Goal: Register for event/course

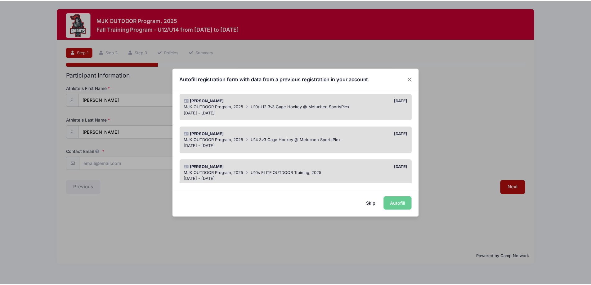
scroll to position [62, 0]
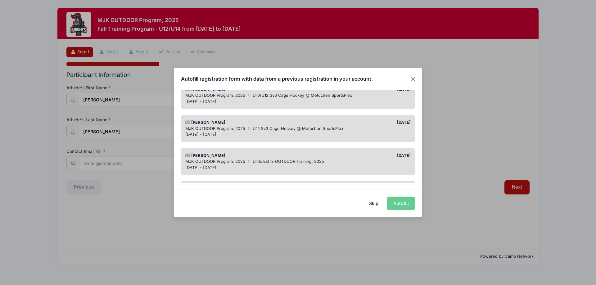
click at [275, 131] on span "U14 3v3 Cage Hockey @ Metuchen SportsPlex" at bounding box center [298, 128] width 91 height 5
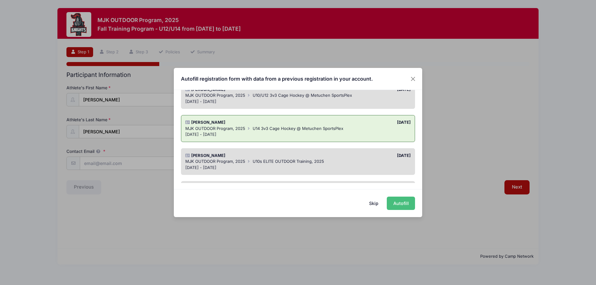
click at [402, 207] on button "Autofill" at bounding box center [401, 203] width 28 height 13
type input "[EMAIL_ADDRESS][DOMAIN_NAME]"
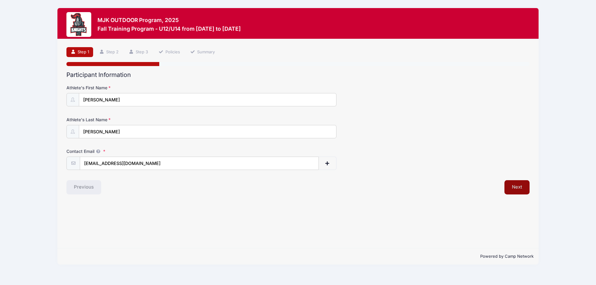
click at [516, 187] on button "Next" at bounding box center [516, 187] width 25 height 14
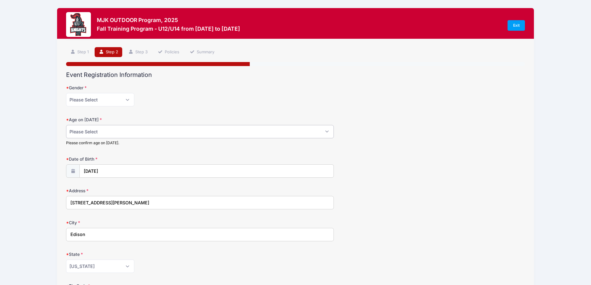
click at [107, 134] on select "Please Select 1 2 3 4 5 6 7 8 9 10 11 12 13 14 15 16 17 18" at bounding box center [200, 131] width 268 height 13
select select "13"
click at [66, 125] on select "Please Select 1 2 3 4 5 6 7 8 9 10 11 12 13 14 15 16 17 18" at bounding box center [200, 131] width 268 height 13
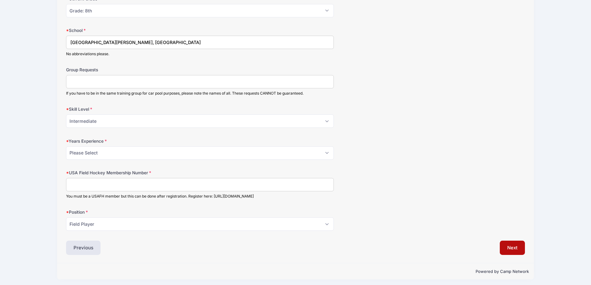
scroll to position [322, 0]
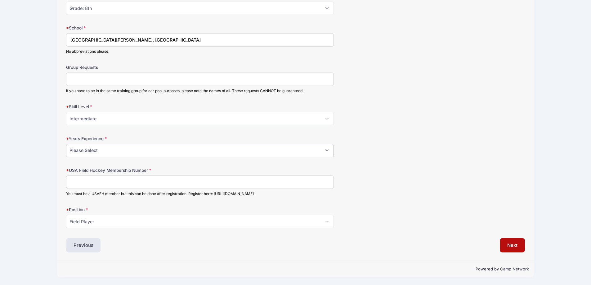
click at [110, 153] on select "Please Select 0 1 2 3 4 5 6 7 8" at bounding box center [200, 150] width 268 height 13
click at [112, 189] on input "USA Field Hockey Membership Number" at bounding box center [200, 182] width 268 height 13
click at [111, 181] on input "USA Field Hockey Membership Number" at bounding box center [200, 182] width 268 height 13
paste input "2000398591"
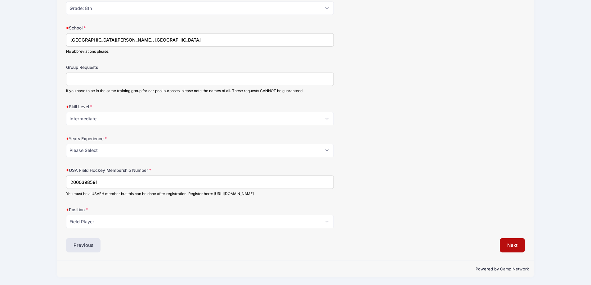
type input "2000398591"
click at [121, 150] on select "Please Select 0 1 2 3 4 5 6 7 8" at bounding box center [200, 150] width 268 height 13
select select "7"
click at [66, 144] on select "Please Select 0 1 2 3 4 5 6 7 8" at bounding box center [200, 150] width 268 height 13
click at [516, 249] on button "Next" at bounding box center [512, 245] width 25 height 14
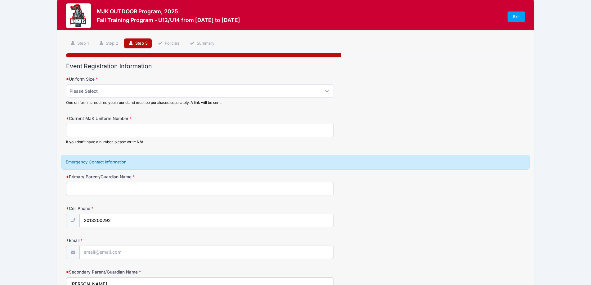
scroll to position [0, 0]
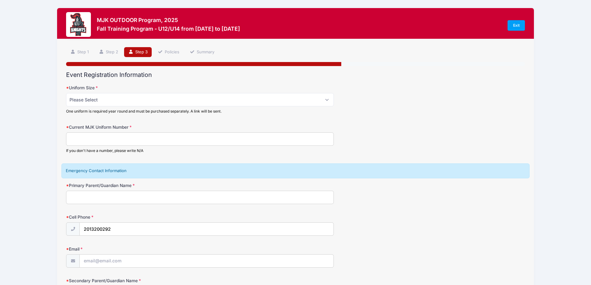
click at [154, 142] on input "Current MJK Uniform Number" at bounding box center [200, 139] width 268 height 13
type input "9"
click at [146, 101] on select "Please Select Adult Small Adult Medium Adult Large Adult XL" at bounding box center [200, 99] width 268 height 13
click at [66, 93] on select "Please Select Adult Small Adult Medium Adult Large Adult XL" at bounding box center [200, 99] width 268 height 13
click at [147, 101] on select "Please Select Adult Small Adult Medium Adult Large Adult XL" at bounding box center [200, 99] width 268 height 13
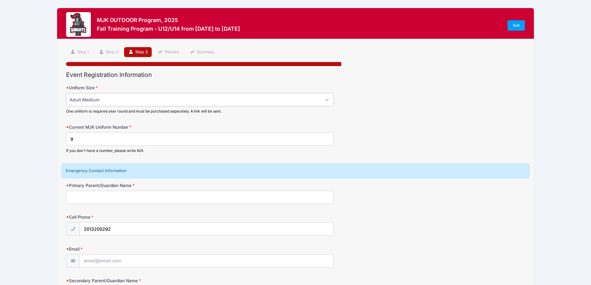
select select "Adult Small"
click at [66, 93] on select "Please Select Adult Small Adult Medium Adult Large Adult XL" at bounding box center [200, 99] width 268 height 13
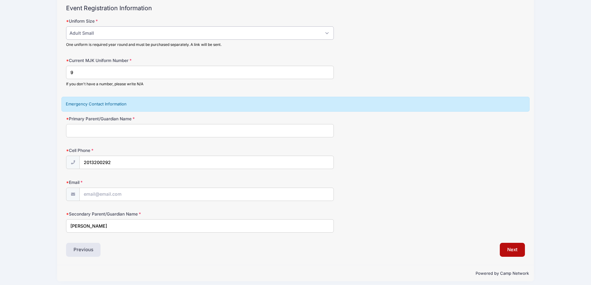
scroll to position [71, 0]
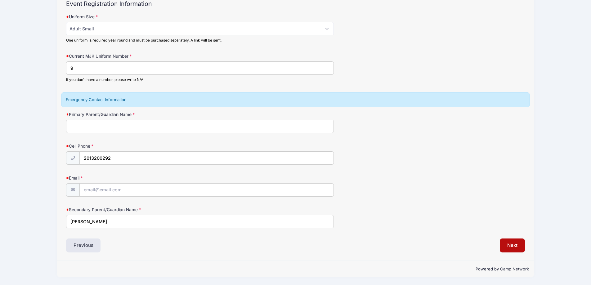
click at [137, 131] on input "Primary Parent/Guardian Name" at bounding box center [200, 126] width 268 height 13
type input "[PERSON_NAME]"
type input "[EMAIL_ADDRESS][DOMAIN_NAME]"
click at [505, 247] on button "Next" at bounding box center [512, 246] width 25 height 14
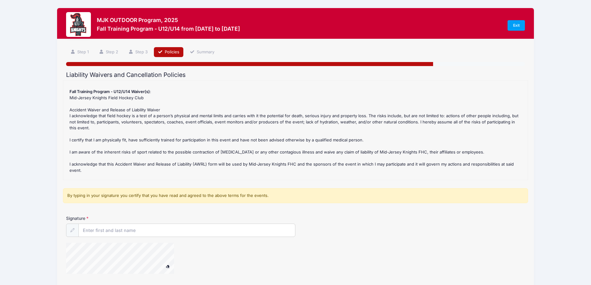
scroll to position [113, 0]
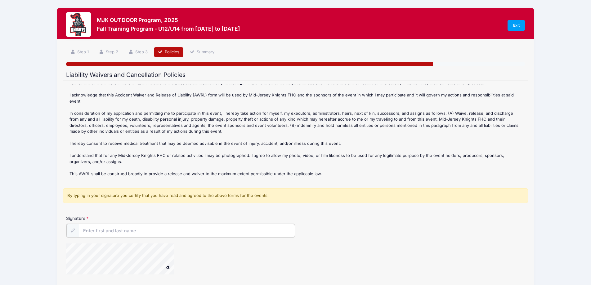
click at [99, 229] on input "Signature" at bounding box center [187, 230] width 217 height 13
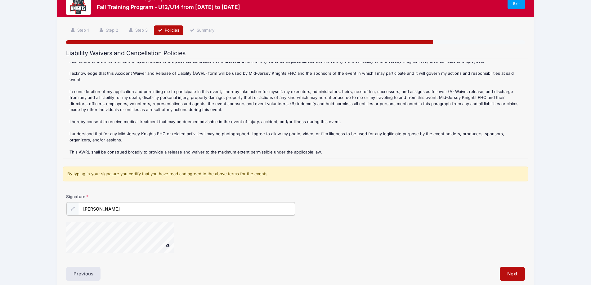
scroll to position [50, 0]
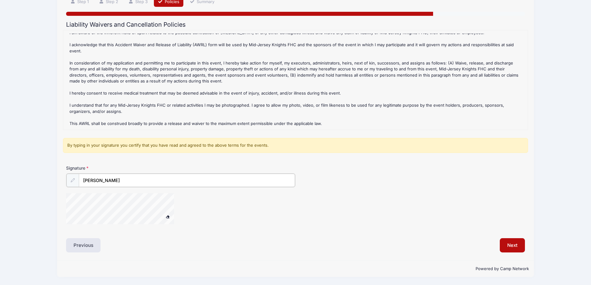
click at [96, 178] on input "[PERSON_NAME]" at bounding box center [187, 180] width 217 height 13
type input "[PERSON_NAME]"
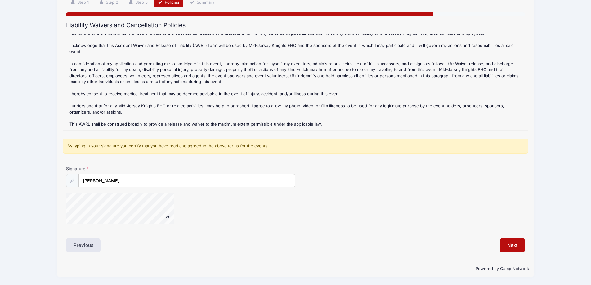
click at [74, 174] on div at bounding box center [72, 180] width 13 height 13
click at [529, 244] on div "Step 4 /7 Step 1 Step 2 Step 3 Policies Summary Participant Information Athlete…" at bounding box center [295, 124] width 477 height 271
click at [528, 244] on div "Next" at bounding box center [412, 245] width 233 height 14
click at [517, 245] on button "Next" at bounding box center [512, 245] width 25 height 14
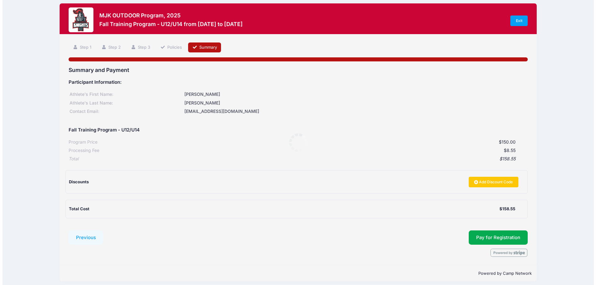
scroll to position [0, 0]
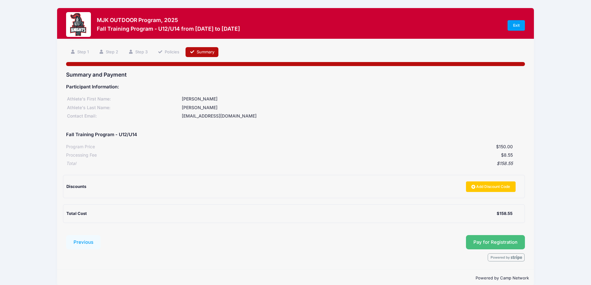
click at [492, 242] on button "Pay for Registration" at bounding box center [495, 242] width 59 height 14
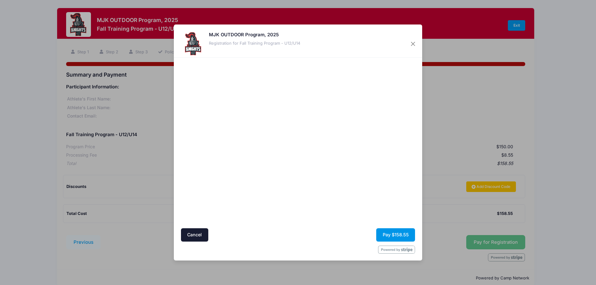
click at [390, 238] on button "Pay $158.55" at bounding box center [395, 234] width 39 height 13
